Goal: Connect with others: Connect with others

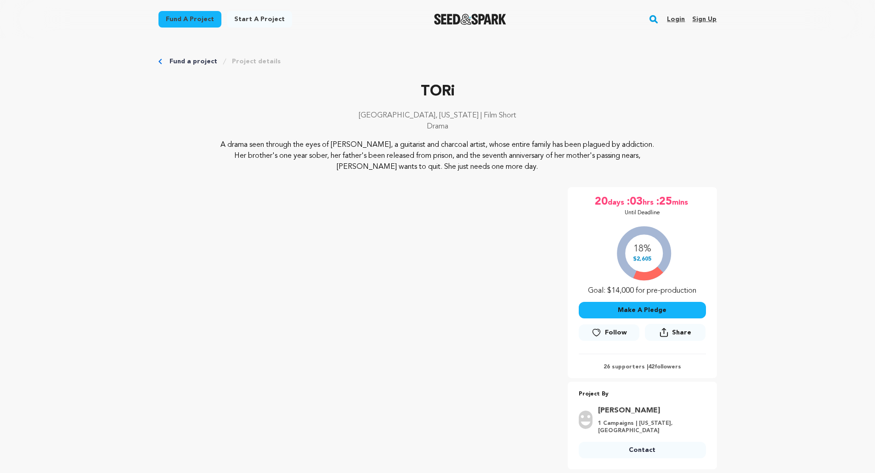
scroll to position [263, 0]
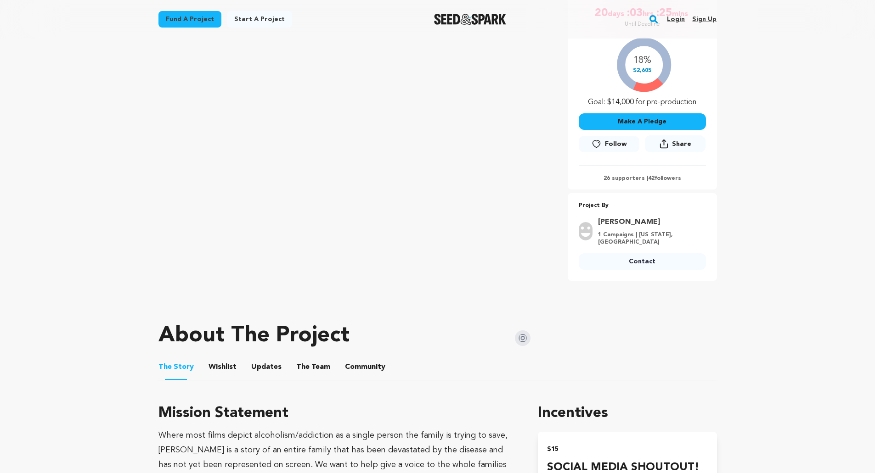
scroll to position [155, 0]
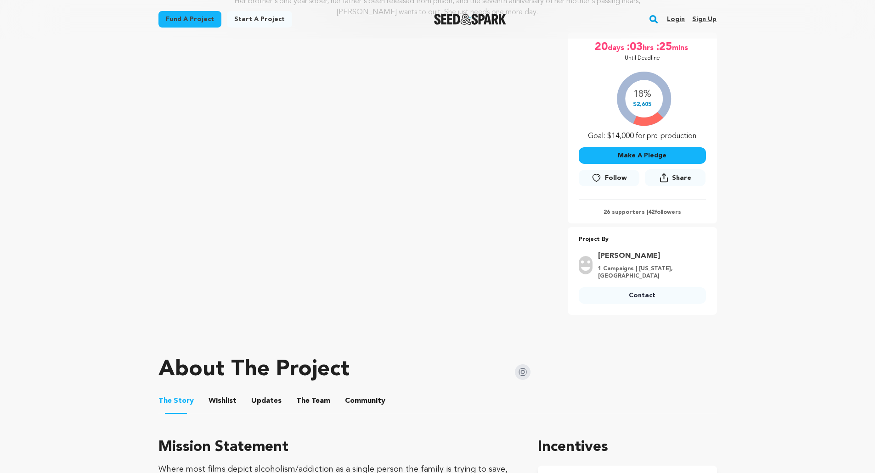
click at [626, 212] on p "26 supporters | 42 followers" at bounding box center [641, 212] width 127 height 7
click at [625, 212] on p "26 supporters | 42 followers" at bounding box center [641, 212] width 127 height 7
click at [617, 211] on p "26 supporters | 42 followers" at bounding box center [641, 212] width 127 height 7
drag, startPoint x: 618, startPoint y: 211, endPoint x: 658, endPoint y: 215, distance: 41.1
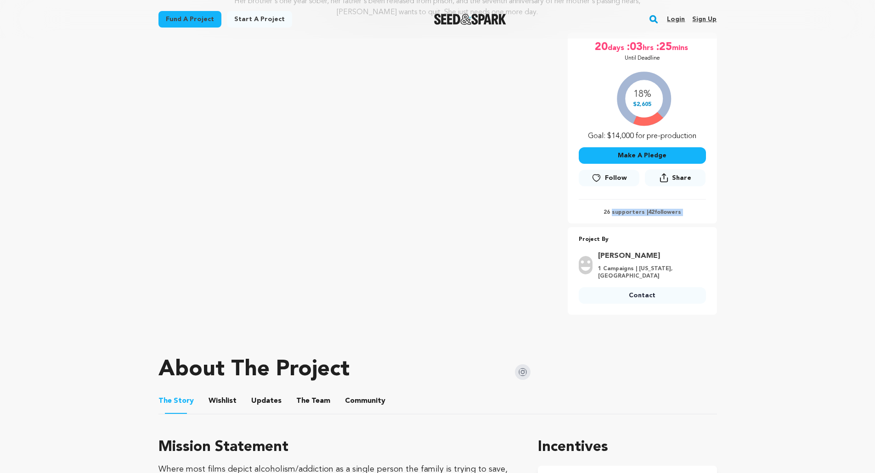
click at [618, 211] on p "26 supporters | 42 followers" at bounding box center [641, 212] width 127 height 7
click at [672, 215] on p "26 supporters | 42 followers" at bounding box center [641, 212] width 127 height 7
click at [626, 208] on div "26 supporters | 42 followers" at bounding box center [641, 207] width 127 height 17
click at [622, 210] on p "26 supporters | 42 followers" at bounding box center [641, 212] width 127 height 7
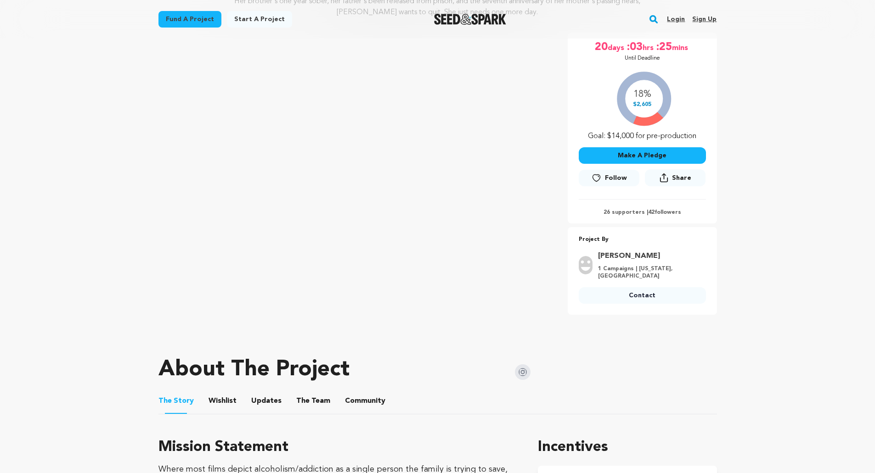
click at [622, 210] on p "26 supporters | 42 followers" at bounding box center [641, 212] width 127 height 7
click at [669, 207] on div "26 supporters | 42 followers" at bounding box center [641, 207] width 127 height 17
click at [632, 212] on p "26 supporters | 42 followers" at bounding box center [641, 212] width 127 height 7
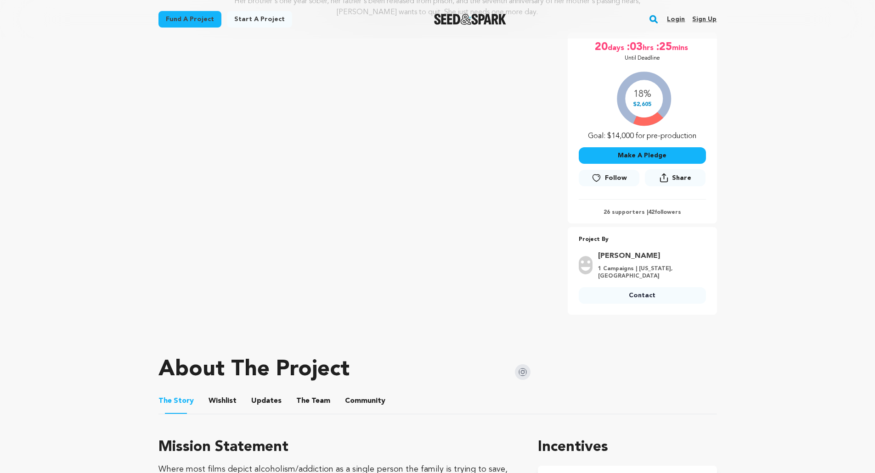
click at [668, 212] on p "26 supporters | 42 followers" at bounding box center [641, 212] width 127 height 7
click at [614, 180] on span "Follow" at bounding box center [616, 178] width 22 height 9
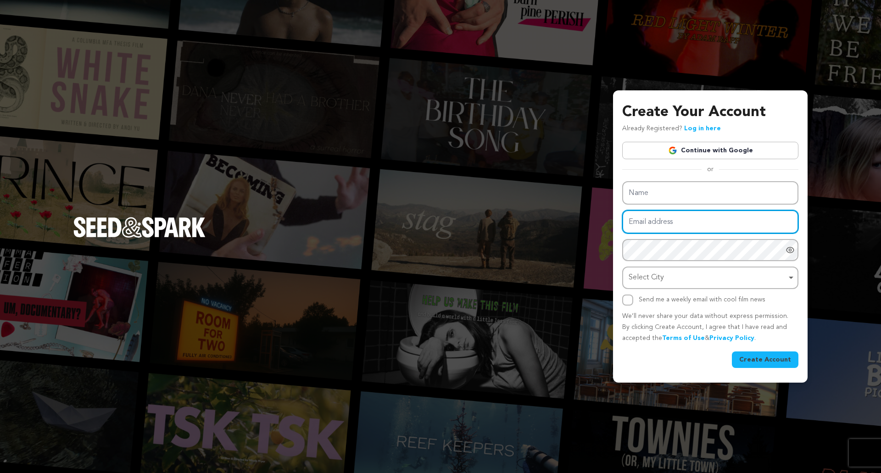
type input "rachelle.trujillo11@gmail.com"
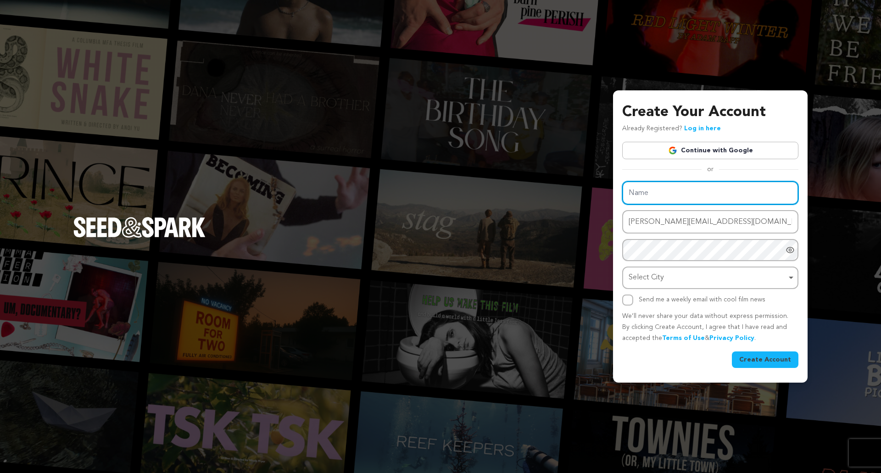
click at [674, 192] on div "Name Email address rachelle.trujillo11@gmail.com Password Password must have at…" at bounding box center [711, 243] width 176 height 124
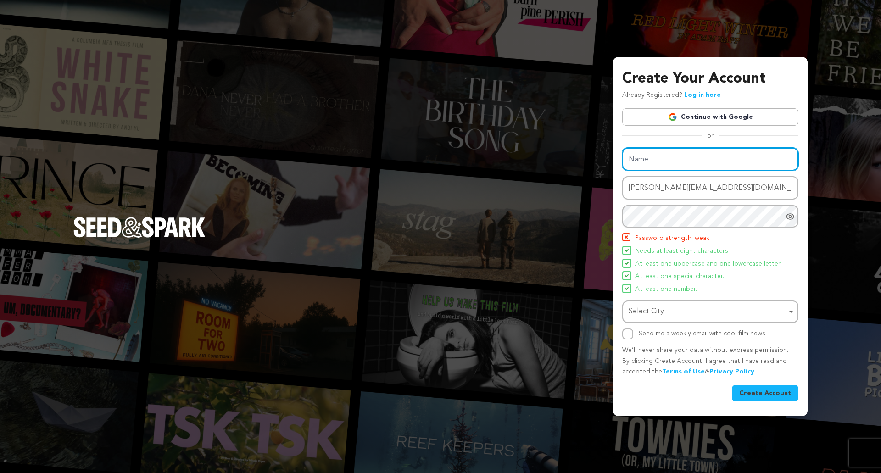
click at [662, 158] on input "Name" at bounding box center [711, 159] width 176 height 23
type input "Rachelle Trujillo"
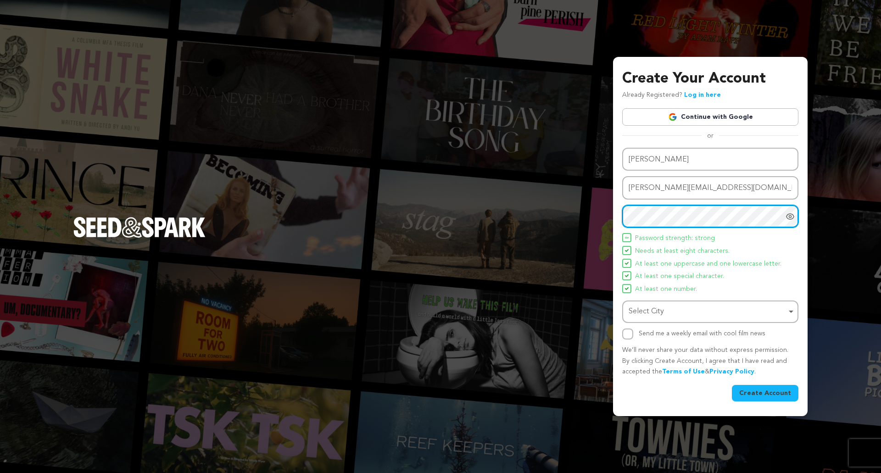
click at [680, 316] on div "Select City Remove item" at bounding box center [708, 311] width 158 height 13
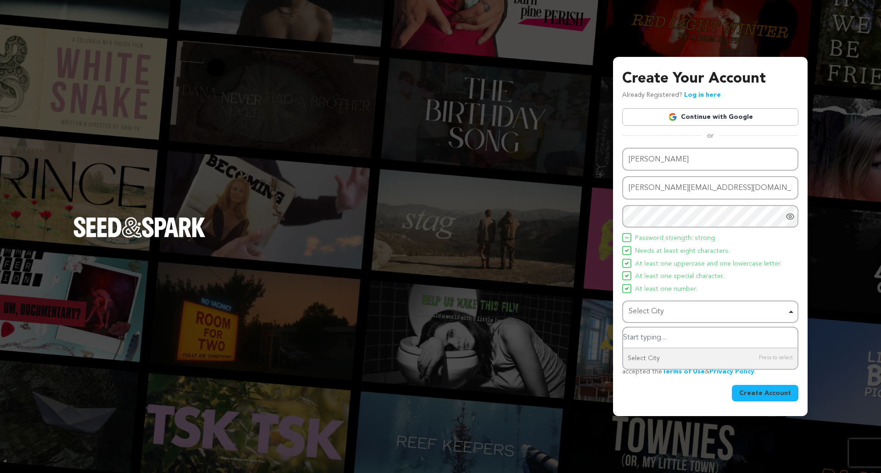
click at [681, 338] on input "Select City" at bounding box center [710, 338] width 174 height 21
type input "Golden, CO"
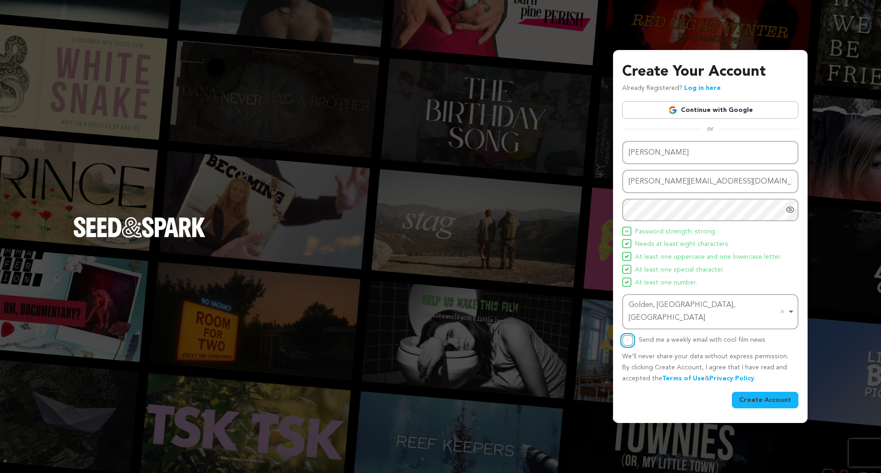
click at [629, 335] on input "Send me a weekly email with cool film news" at bounding box center [628, 340] width 11 height 11
click at [623, 335] on input "Send me a weekly email with cool film news" at bounding box center [628, 340] width 11 height 11
checkbox input "false"
click at [761, 396] on button "Create Account" at bounding box center [765, 400] width 67 height 17
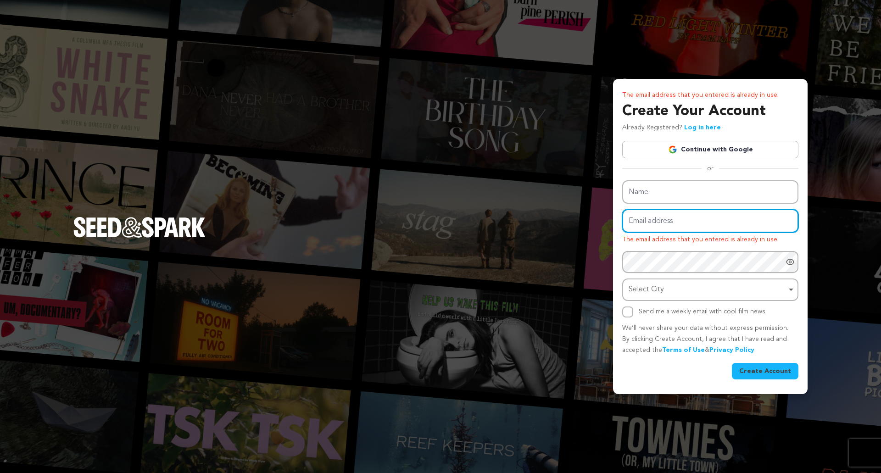
type input "rachelle.trujillo11@gmail.com"
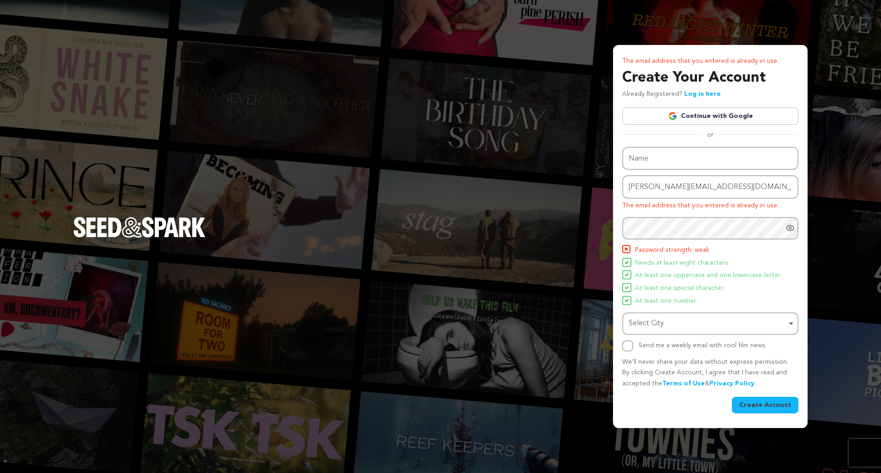
click at [839, 82] on div "The email address that you entered is already in use. Create Your Account Alrea…" at bounding box center [440, 236] width 881 height 473
click at [488, 27] on div "The email address that you entered is already in use. Create Your Account Alrea…" at bounding box center [440, 236] width 881 height 473
click at [430, 78] on div "The email address that you entered is already in use. Create Your Account Alrea…" at bounding box center [440, 236] width 881 height 473
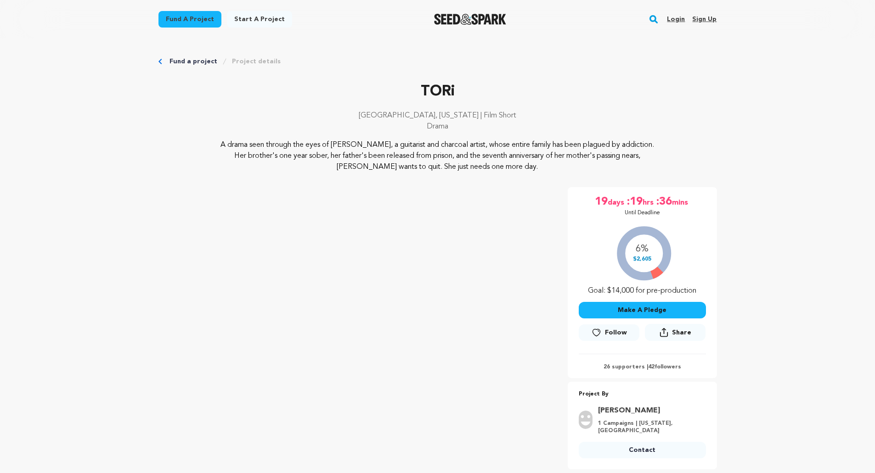
scroll to position [154, 0]
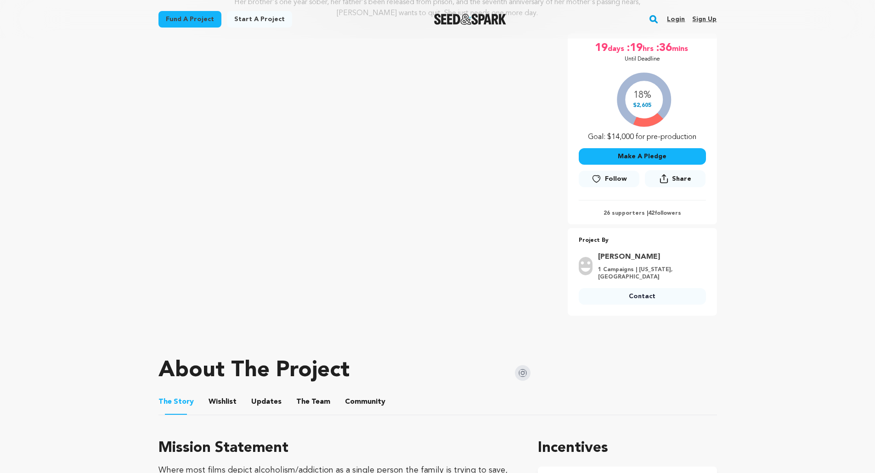
click at [607, 178] on span "Follow" at bounding box center [616, 178] width 22 height 9
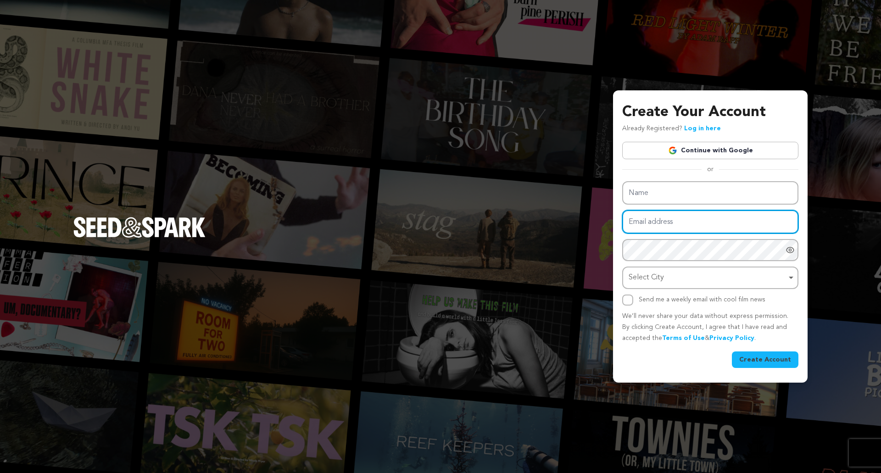
type input "rachelle.trujillo11@gmail.com"
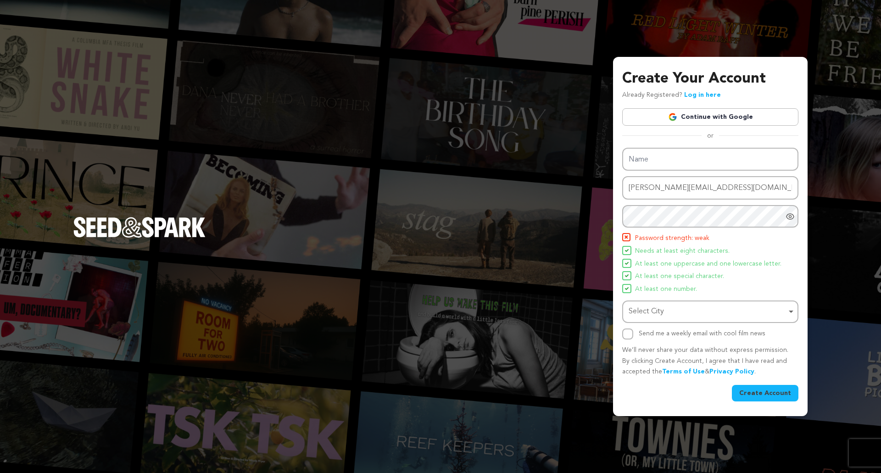
click at [693, 129] on div "Create Your Account Already Registered? Log in here Continue with Google or eyJ…" at bounding box center [711, 235] width 176 height 334
click at [709, 96] on link "Log in here" at bounding box center [703, 95] width 37 height 6
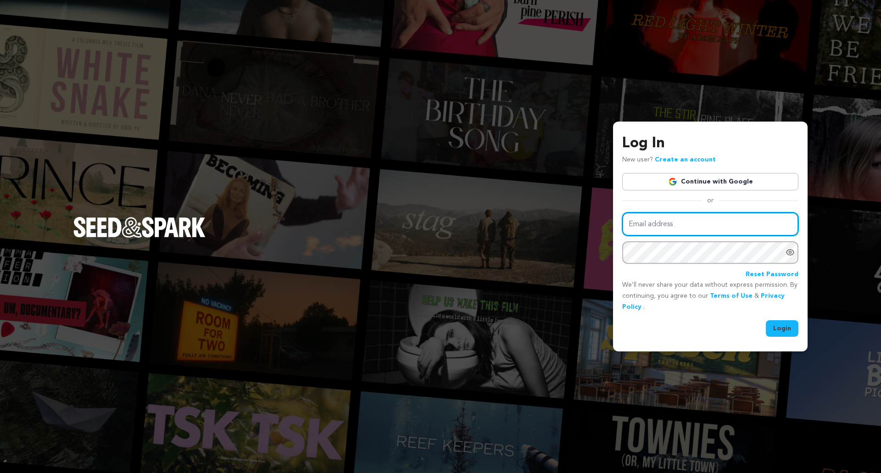
type input "[PERSON_NAME][EMAIL_ADDRESS][DOMAIN_NAME]"
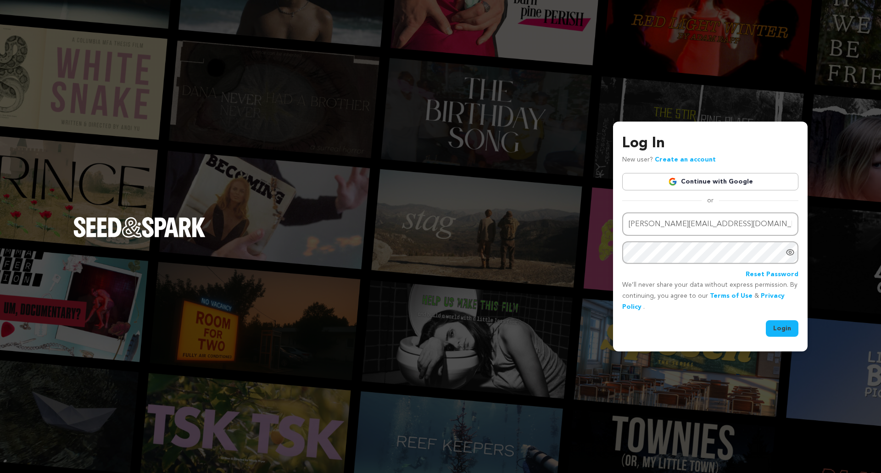
click at [779, 324] on button "Login" at bounding box center [782, 328] width 33 height 17
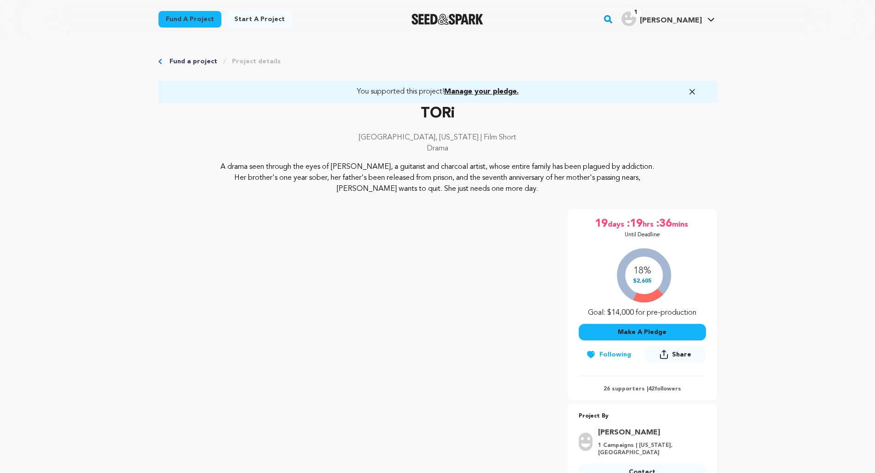
click at [622, 385] on div "26 supporters | 42 followers" at bounding box center [641, 384] width 127 height 17
click at [622, 388] on p "26 supporters | 42 followers" at bounding box center [641, 389] width 127 height 7
click at [655, 389] on p "26 supporters | 42 followers" at bounding box center [641, 389] width 127 height 7
click at [692, 91] on icon "button" at bounding box center [692, 92] width 5 height 5
